Goal: Find specific page/section: Find specific page/section

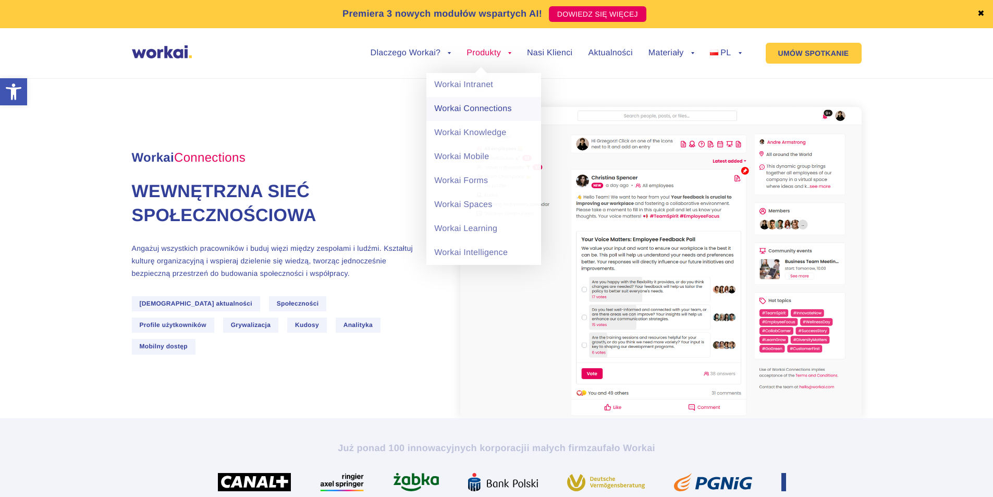
click at [464, 106] on link "Workai Connections" at bounding box center [483, 109] width 115 height 24
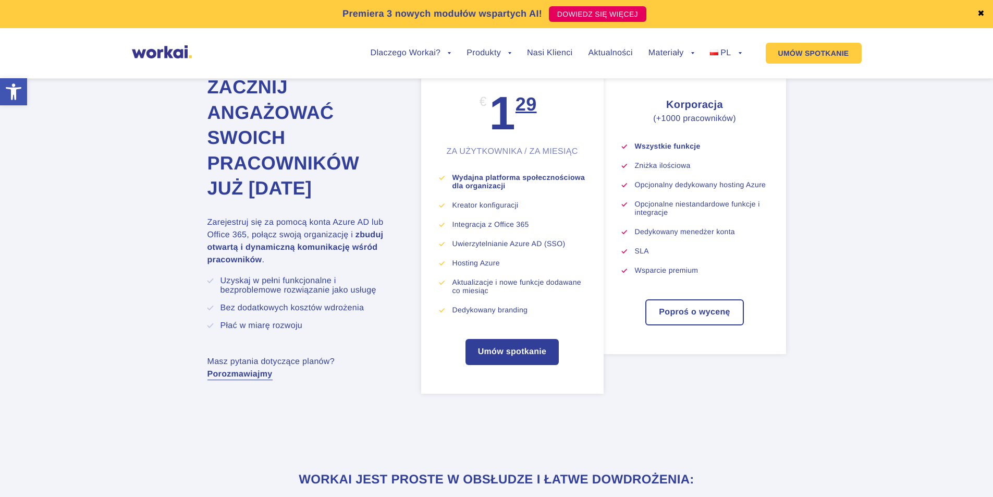
scroll to position [2929, 0]
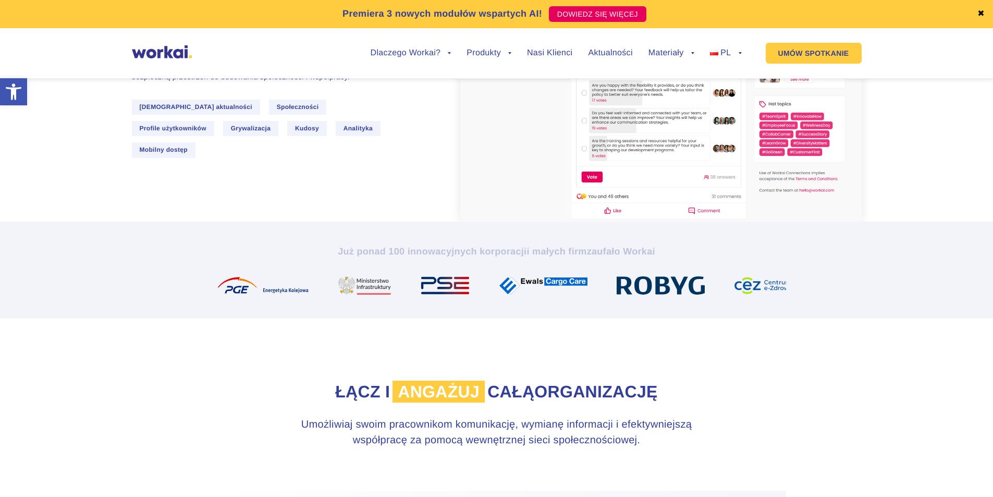
scroll to position [261, 0]
